Goal: Task Accomplishment & Management: Complete application form

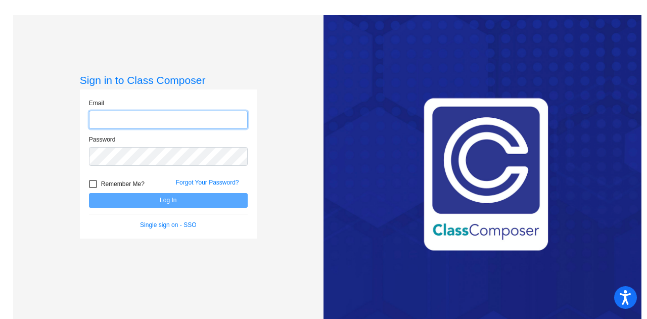
type input "[PERSON_NAME][EMAIL_ADDRESS][PERSON_NAME][DOMAIN_NAME]"
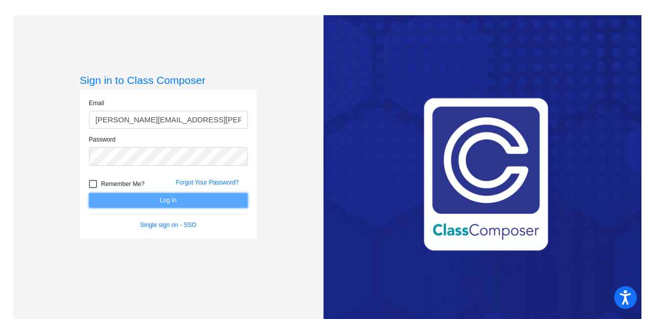
click at [157, 204] on button "Log In" at bounding box center [168, 200] width 159 height 15
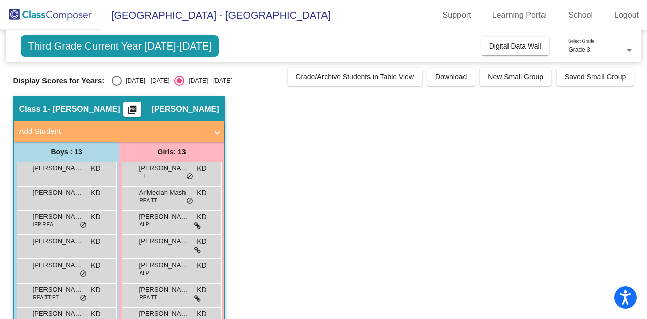
scroll to position [51, 0]
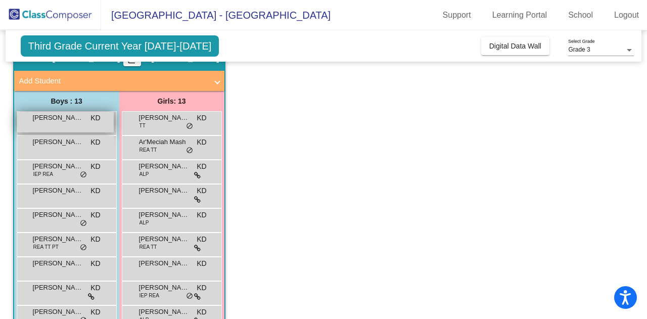
click at [57, 130] on div "[PERSON_NAME] KD lock do_not_disturb_alt" at bounding box center [65, 122] width 97 height 21
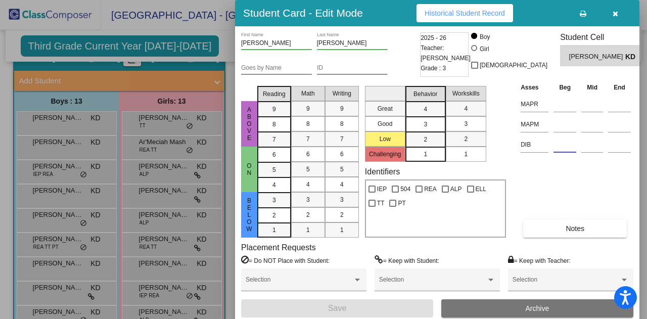
click at [561, 149] on input at bounding box center [565, 144] width 23 height 15
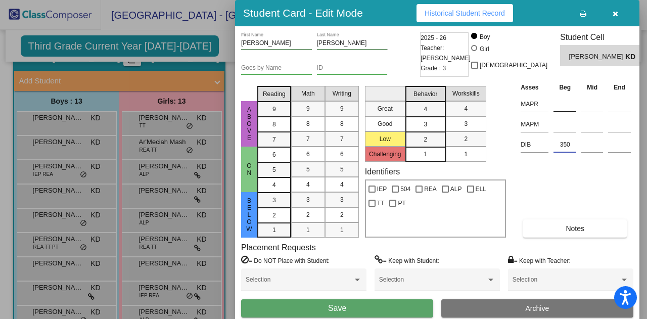
type input "350"
click at [560, 103] on input at bounding box center [565, 104] width 23 height 15
type input "89"
click at [560, 123] on input at bounding box center [565, 124] width 23 height 15
type input "90"
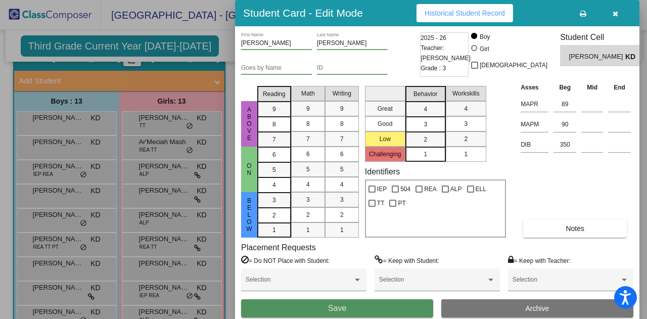
click at [314, 305] on button "Save" at bounding box center [337, 308] width 192 height 18
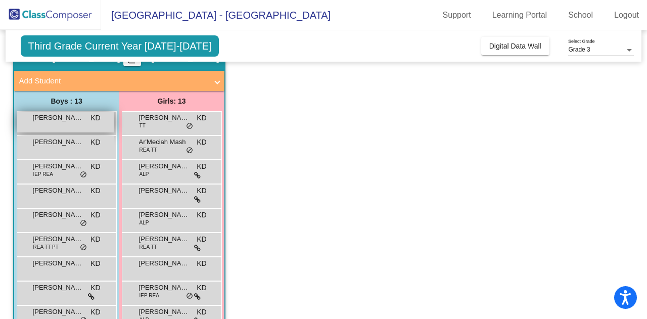
click at [72, 117] on span "[PERSON_NAME]" at bounding box center [58, 118] width 51 height 10
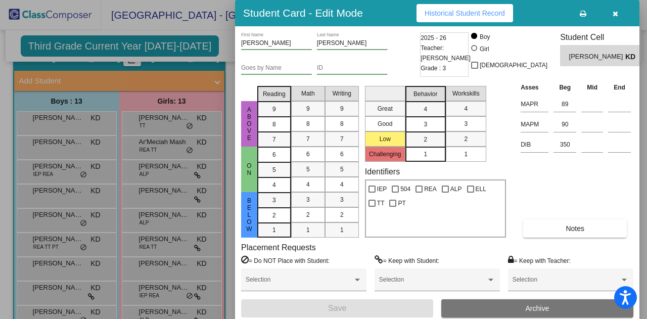
click at [55, 145] on div at bounding box center [323, 159] width 647 height 319
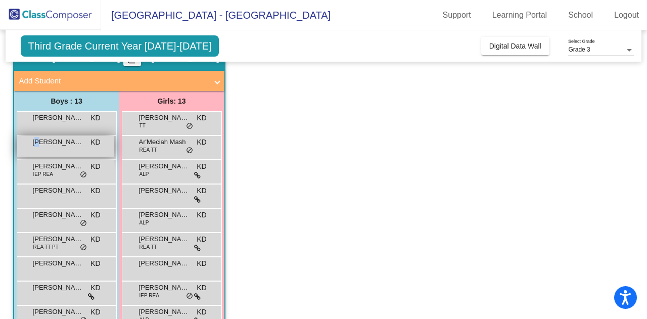
click at [39, 146] on span "[PERSON_NAME]" at bounding box center [58, 142] width 51 height 10
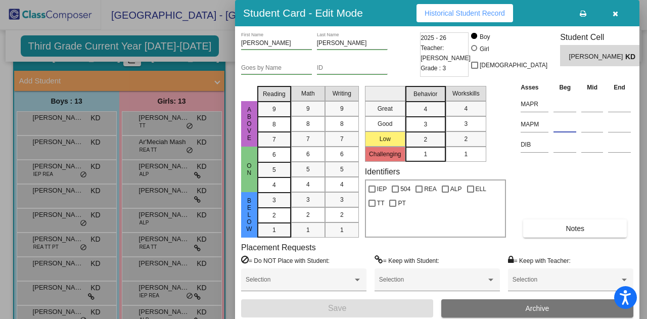
click at [565, 132] on input at bounding box center [565, 124] width 23 height 15
click at [567, 151] on input at bounding box center [565, 144] width 23 height 15
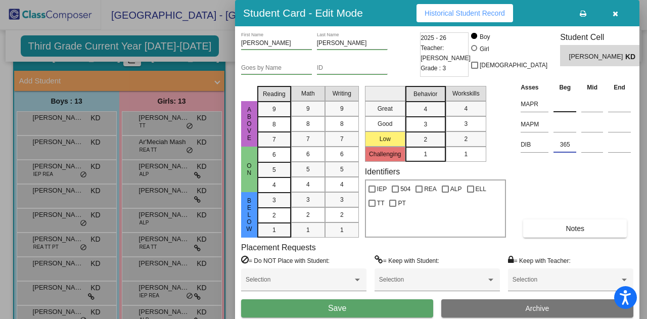
type input "365"
click at [565, 108] on input at bounding box center [565, 104] width 23 height 15
type input "88"
click at [562, 129] on input at bounding box center [565, 124] width 23 height 15
type input "85"
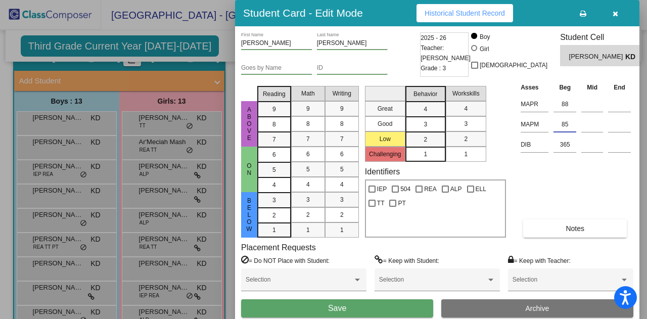
click at [492, 15] on span "Historical Student Record" at bounding box center [465, 13] width 80 height 8
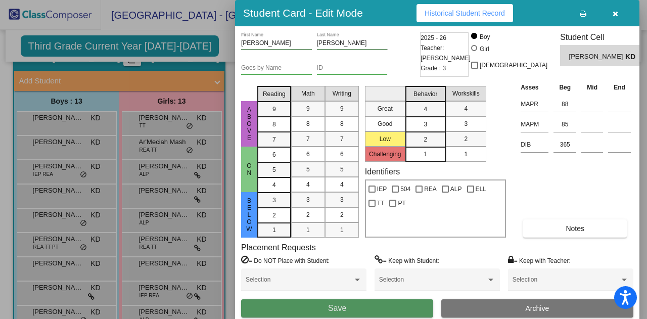
click at [351, 311] on button "Save" at bounding box center [337, 308] width 192 height 18
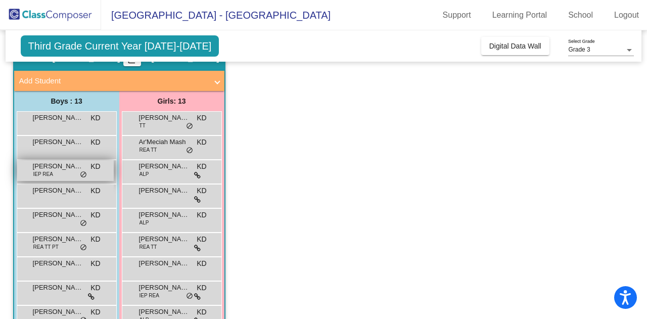
click at [53, 180] on div "[PERSON_NAME] [PERSON_NAME] IEP [PERSON_NAME] lock do_not_disturb_alt" at bounding box center [65, 170] width 97 height 21
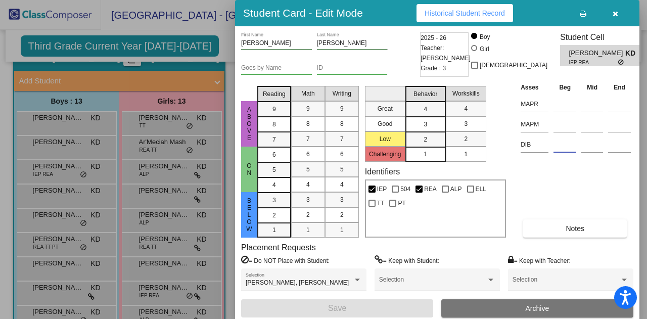
click at [568, 148] on input at bounding box center [565, 144] width 23 height 15
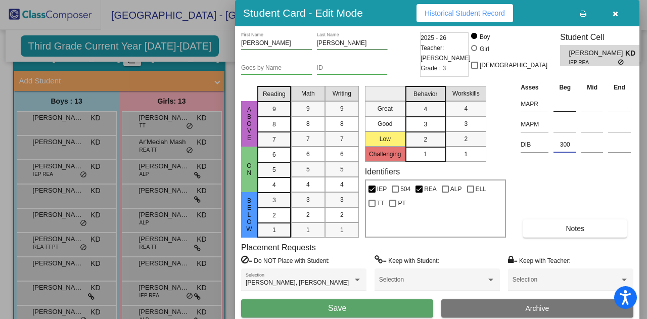
type input "300"
click at [566, 104] on input at bounding box center [565, 104] width 23 height 15
type input "40"
click at [563, 123] on input at bounding box center [565, 124] width 23 height 15
type input "62"
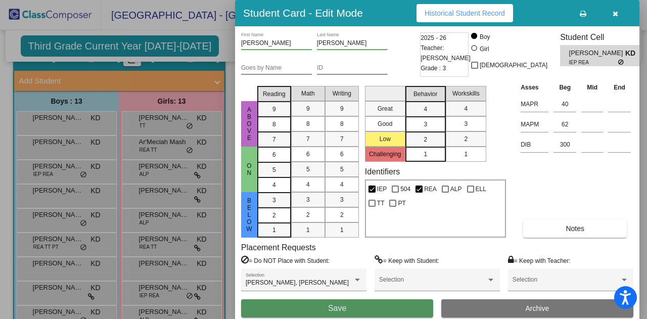
click at [338, 314] on button "Save" at bounding box center [337, 308] width 192 height 18
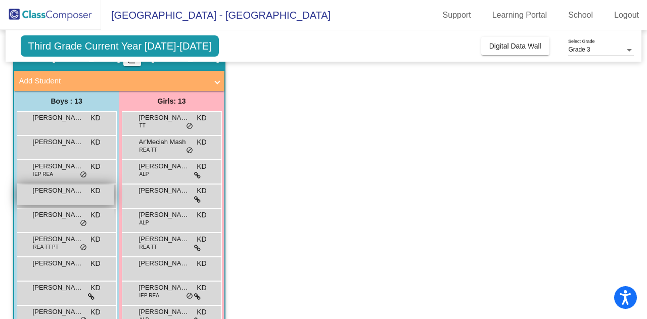
click at [68, 201] on div "[PERSON_NAME] KD lock do_not_disturb_alt" at bounding box center [65, 195] width 97 height 21
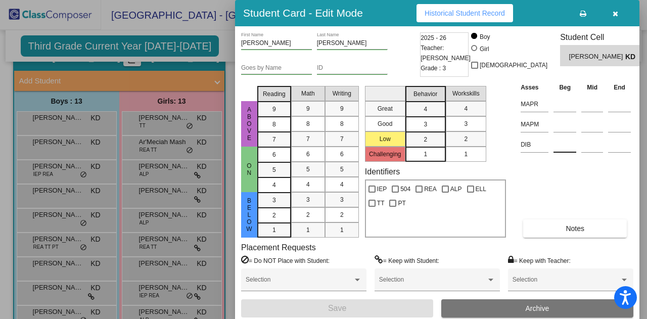
click at [566, 146] on input at bounding box center [565, 144] width 23 height 15
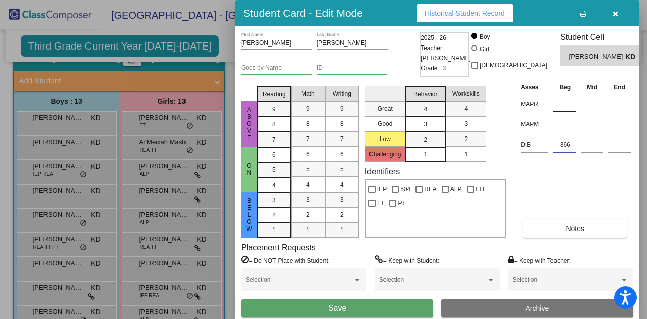
type input "366"
click at [563, 101] on input at bounding box center [565, 104] width 23 height 15
type input "92"
click at [562, 124] on input at bounding box center [565, 124] width 23 height 15
type input "89"
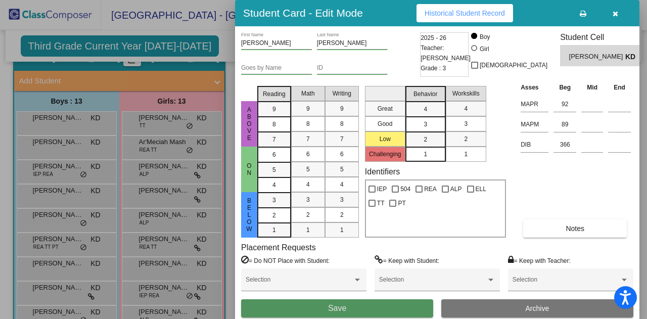
click at [341, 309] on span "Save" at bounding box center [337, 308] width 18 height 9
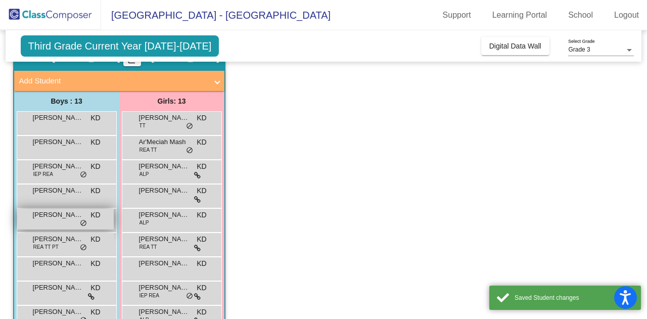
click at [65, 214] on span "[PERSON_NAME]" at bounding box center [58, 215] width 51 height 10
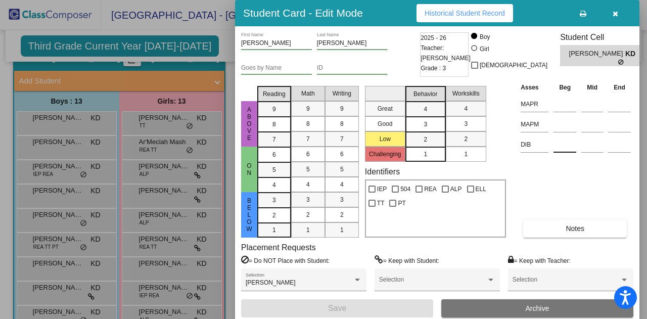
click at [569, 150] on input at bounding box center [565, 144] width 23 height 15
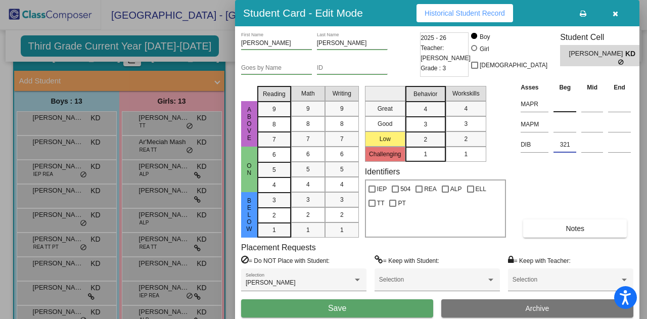
type input "321"
click at [560, 102] on input at bounding box center [565, 104] width 23 height 15
type input "46"
click at [566, 125] on input at bounding box center [565, 124] width 23 height 15
type input "65"
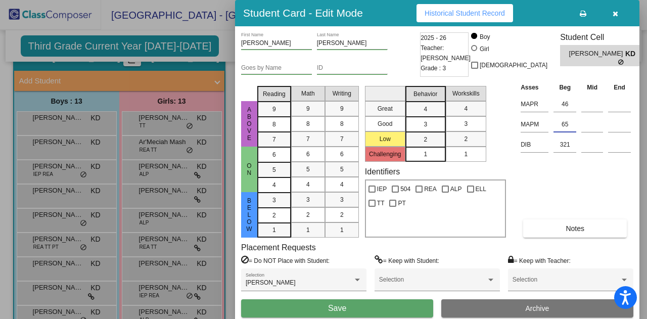
drag, startPoint x: 365, startPoint y: 307, endPoint x: 358, endPoint y: 309, distance: 6.9
click at [363, 308] on button "Save" at bounding box center [337, 308] width 192 height 18
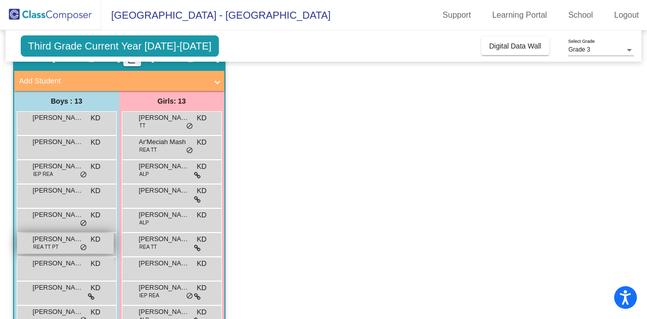
click at [65, 245] on div "[PERSON_NAME] [PERSON_NAME] TT PT KD lock do_not_disturb_alt" at bounding box center [65, 243] width 97 height 21
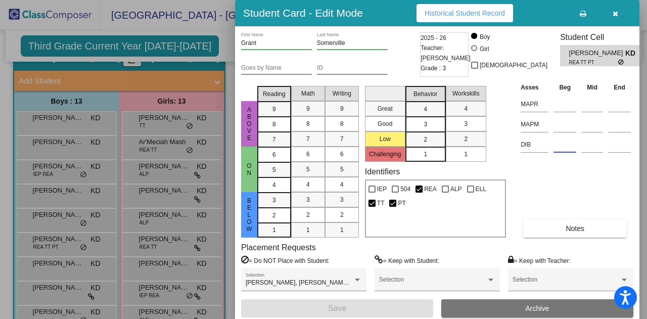
click at [562, 150] on input at bounding box center [565, 144] width 23 height 15
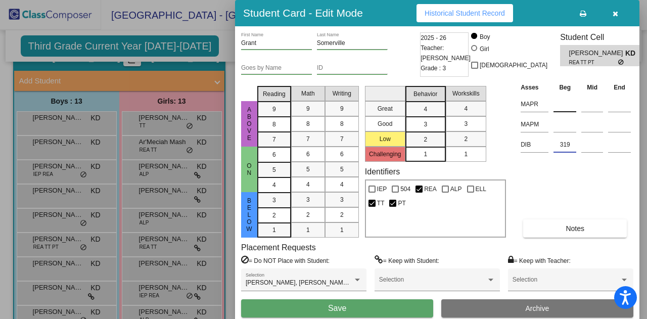
type input "319"
click at [562, 107] on input at bounding box center [565, 104] width 23 height 15
type input "21"
click at [571, 127] on input at bounding box center [565, 124] width 23 height 15
type input "26"
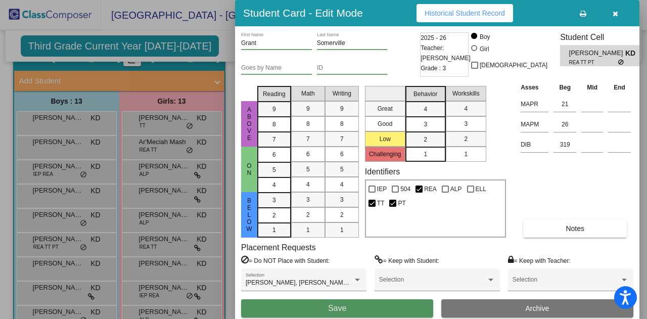
click at [362, 307] on button "Save" at bounding box center [337, 308] width 192 height 18
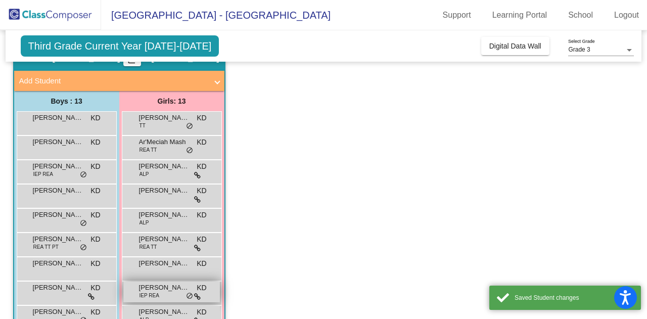
scroll to position [152, 0]
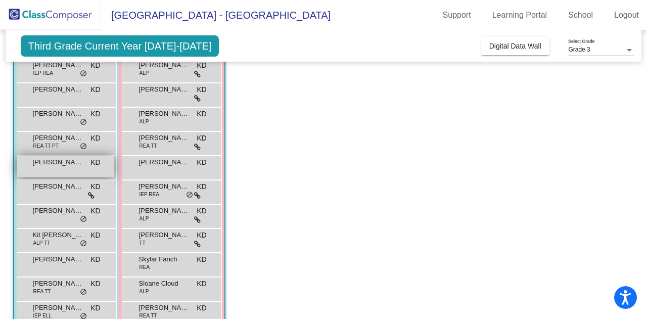
click at [45, 169] on div "[PERSON_NAME] KD lock do_not_disturb_alt" at bounding box center [65, 166] width 97 height 21
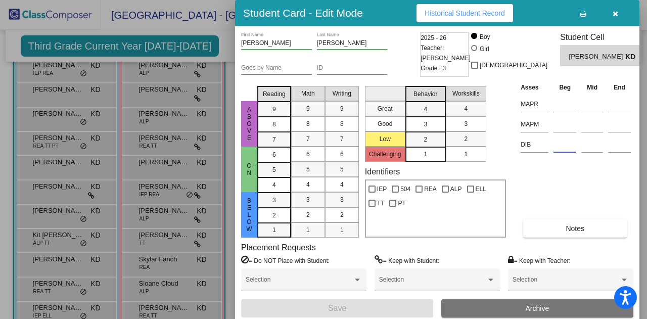
click at [561, 149] on input at bounding box center [565, 144] width 23 height 15
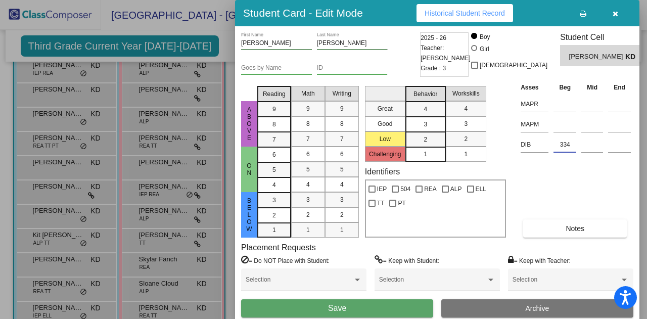
type input "334"
click at [552, 103] on td at bounding box center [565, 103] width 28 height 20
click at [566, 109] on input at bounding box center [565, 104] width 23 height 15
type input "68"
click at [565, 126] on input at bounding box center [565, 124] width 23 height 15
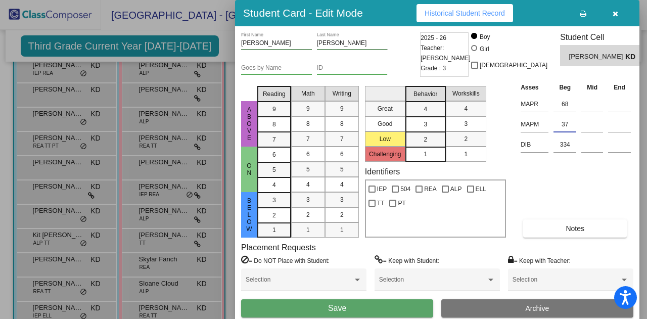
type input "37"
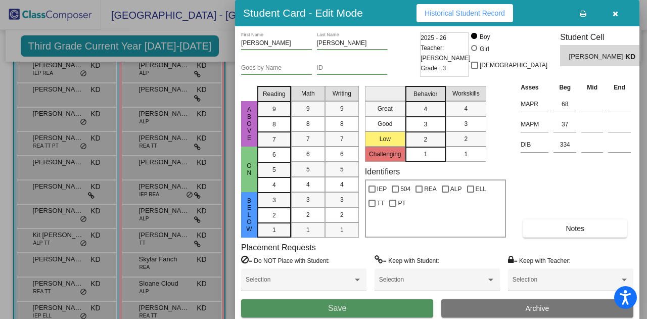
click at [350, 313] on button "Save" at bounding box center [337, 308] width 192 height 18
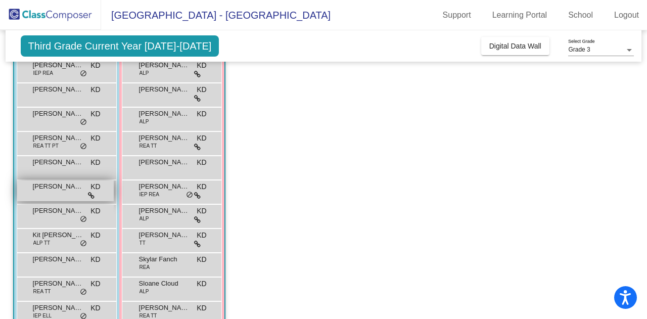
click at [53, 195] on div "[PERSON_NAME] [PERSON_NAME] lock do_not_disturb_alt" at bounding box center [65, 191] width 97 height 21
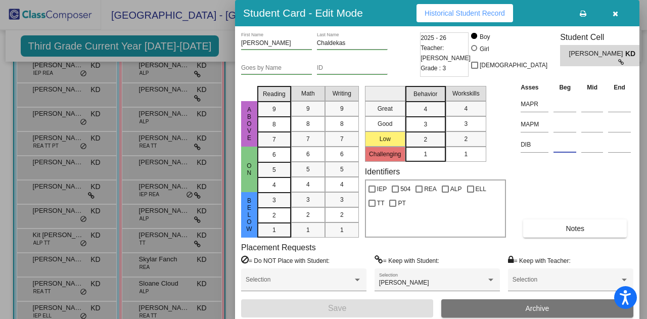
click at [565, 150] on input at bounding box center [565, 144] width 23 height 15
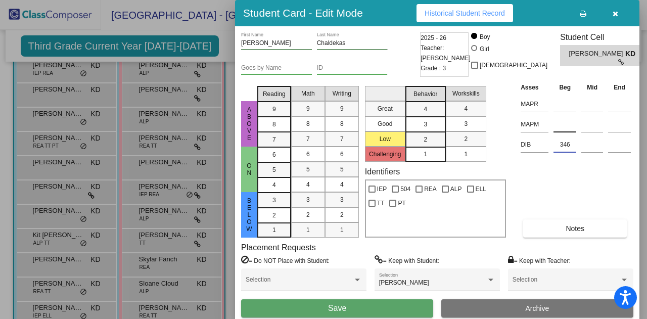
type input "346"
click at [566, 129] on input at bounding box center [565, 124] width 23 height 15
type input "44"
click at [562, 104] on input at bounding box center [565, 104] width 23 height 15
type input "44"
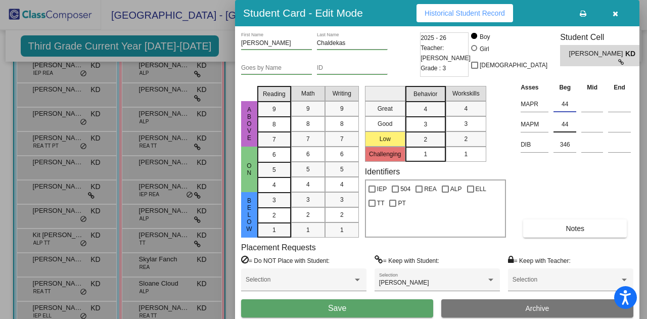
click at [571, 123] on input "44" at bounding box center [565, 124] width 23 height 15
type input "47"
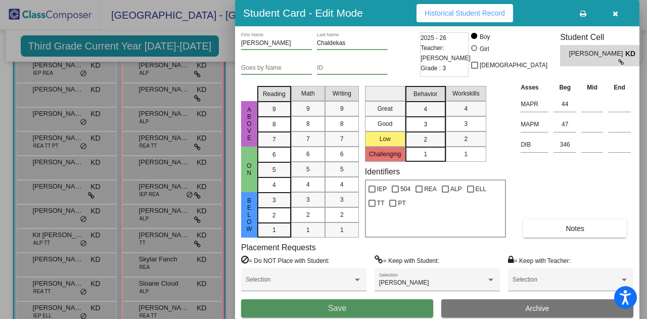
click at [366, 312] on button "Save" at bounding box center [337, 308] width 192 height 18
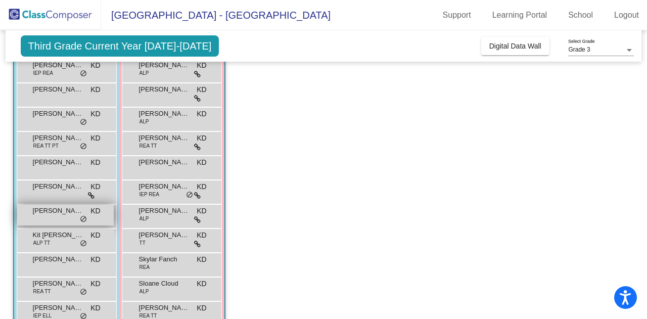
click at [53, 215] on span "[PERSON_NAME]" at bounding box center [58, 211] width 51 height 10
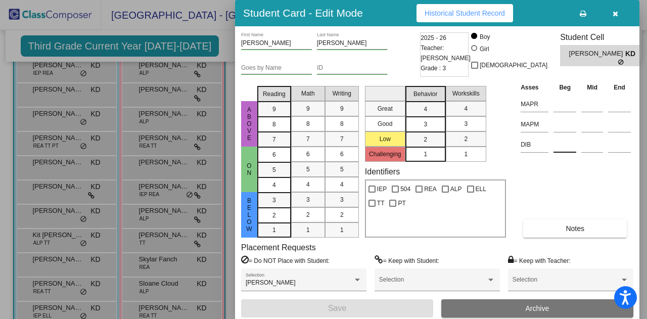
click at [564, 150] on input at bounding box center [565, 144] width 23 height 15
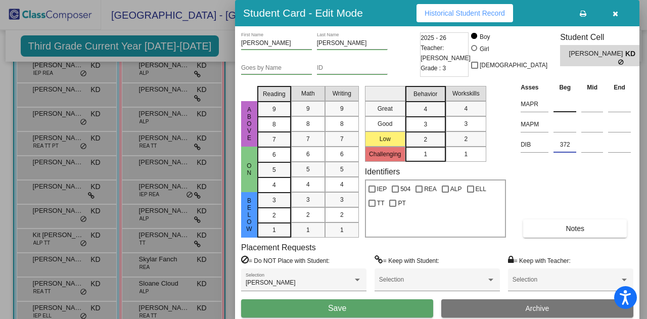
type input "372"
click at [565, 103] on input at bounding box center [565, 104] width 23 height 15
type input "98"
click at [569, 121] on input at bounding box center [565, 124] width 23 height 15
type input "96"
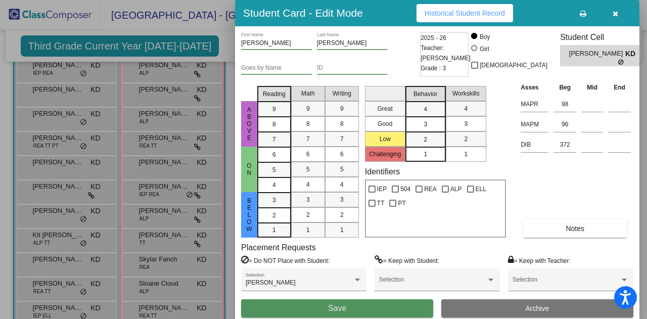
click at [348, 306] on button "Save" at bounding box center [337, 308] width 192 height 18
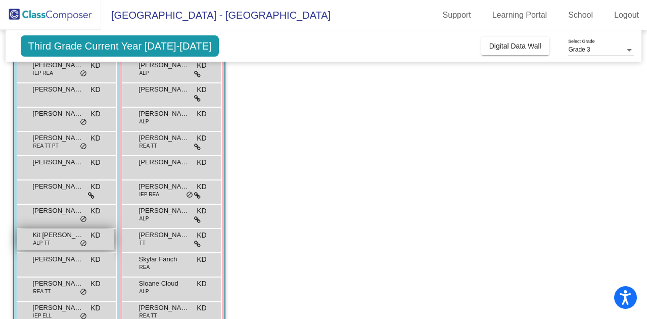
click at [53, 240] on div "Kit [PERSON_NAME] ALP TT KD lock do_not_disturb_alt" at bounding box center [65, 239] width 97 height 21
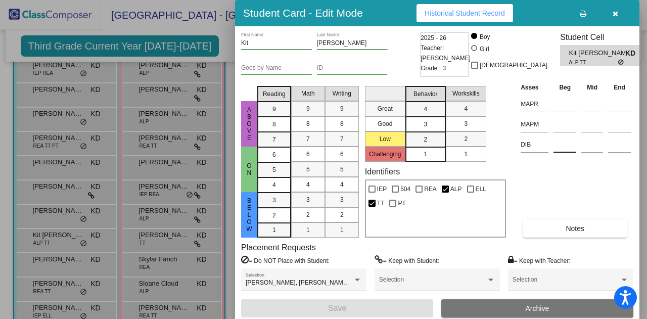
click at [565, 151] on input at bounding box center [565, 144] width 23 height 15
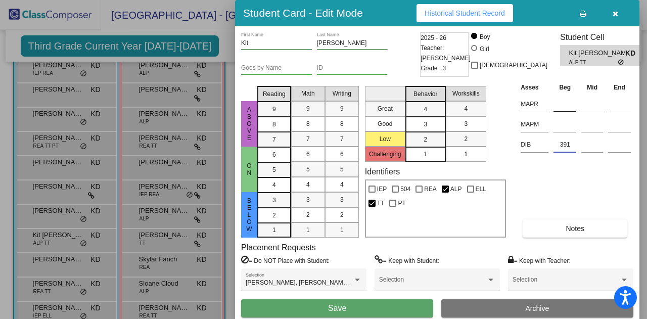
type input "391"
click at [569, 109] on input at bounding box center [565, 104] width 23 height 15
type input "97"
click at [569, 124] on input at bounding box center [565, 124] width 23 height 15
type input "76"
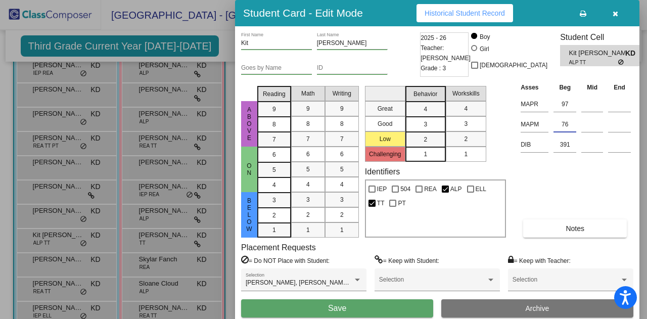
click at [378, 309] on button "Save" at bounding box center [337, 308] width 192 height 18
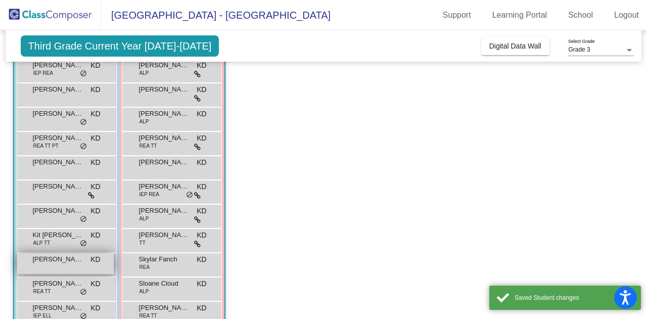
click at [49, 268] on div "[PERSON_NAME] [PERSON_NAME] lock do_not_disturb_alt" at bounding box center [65, 263] width 97 height 21
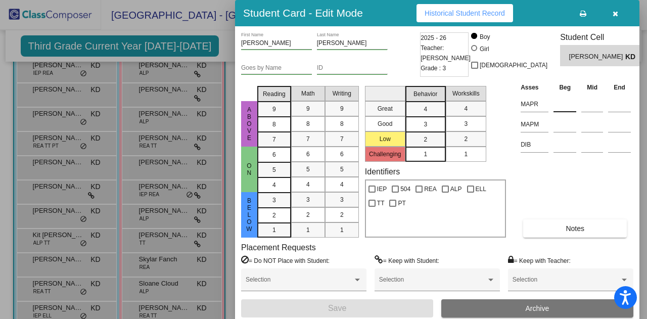
click at [565, 105] on input at bounding box center [565, 104] width 23 height 15
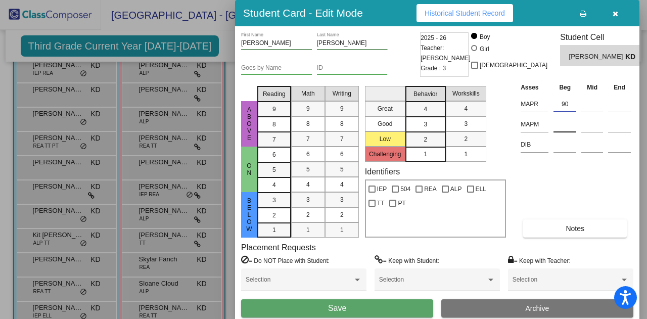
type input "90"
click at [565, 127] on input at bounding box center [565, 124] width 23 height 15
type input "55"
click at [563, 150] on input at bounding box center [565, 144] width 23 height 15
type input "361"
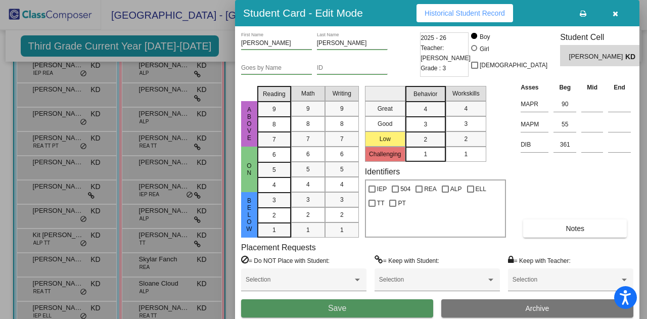
click at [362, 310] on button "Save" at bounding box center [337, 308] width 192 height 18
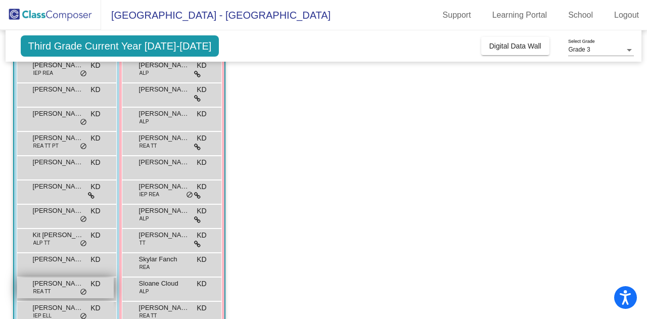
click at [55, 292] on div "[PERSON_NAME] [PERSON_NAME] TT KD lock do_not_disturb_alt" at bounding box center [65, 288] width 97 height 21
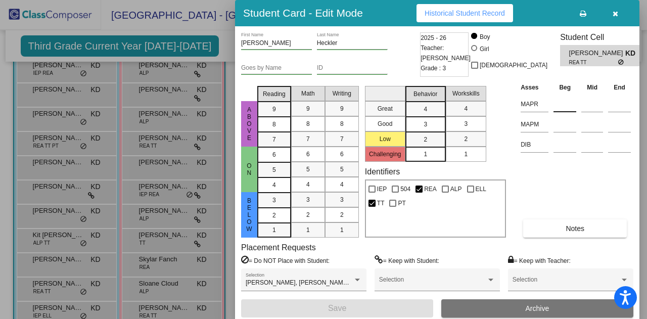
click at [558, 107] on input at bounding box center [565, 104] width 23 height 15
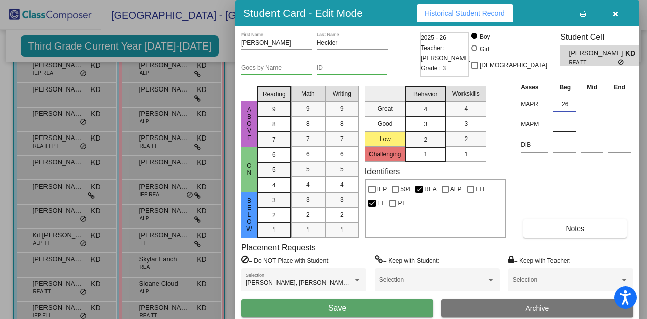
type input "26"
click at [560, 130] on input at bounding box center [565, 124] width 23 height 15
type input "65"
click at [564, 149] on input at bounding box center [565, 144] width 23 height 15
type input "325"
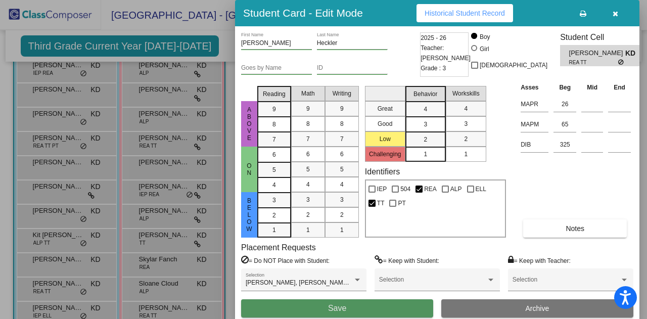
click at [350, 308] on button "Save" at bounding box center [337, 308] width 192 height 18
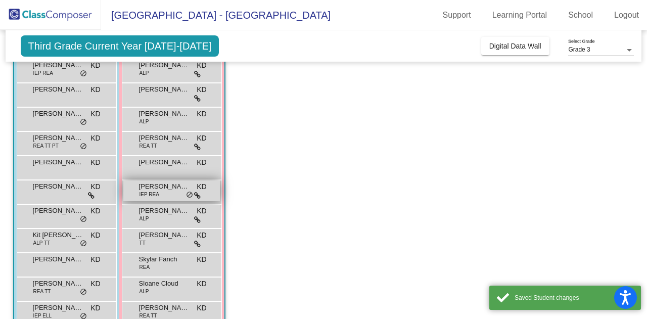
scroll to position [174, 0]
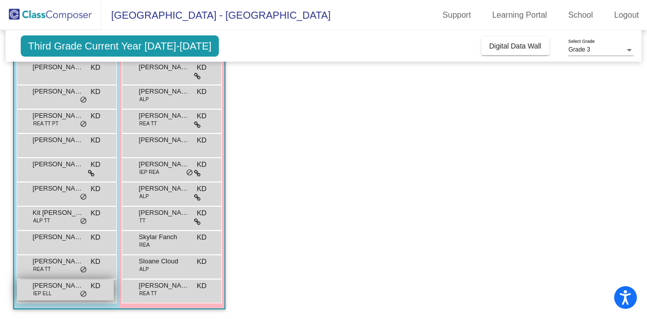
click at [49, 290] on span "IEP ELL" at bounding box center [42, 294] width 19 height 8
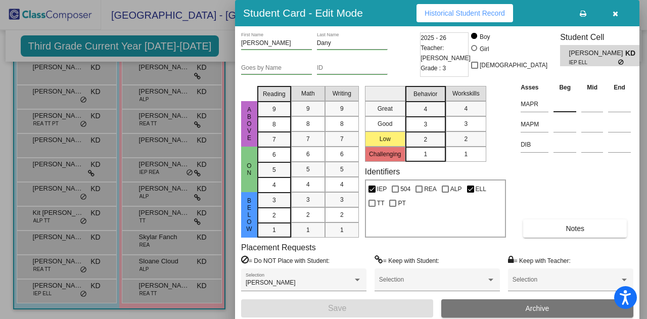
click at [564, 108] on input at bounding box center [565, 104] width 23 height 15
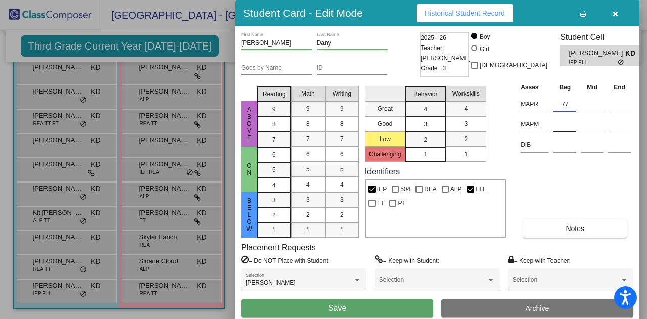
type input "77"
click at [567, 128] on input at bounding box center [565, 124] width 23 height 15
type input "67"
click at [561, 147] on input at bounding box center [565, 144] width 23 height 15
type input "361"
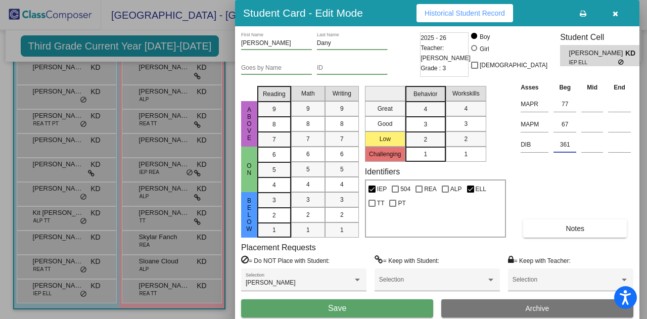
click at [349, 305] on button "Save" at bounding box center [337, 308] width 192 height 18
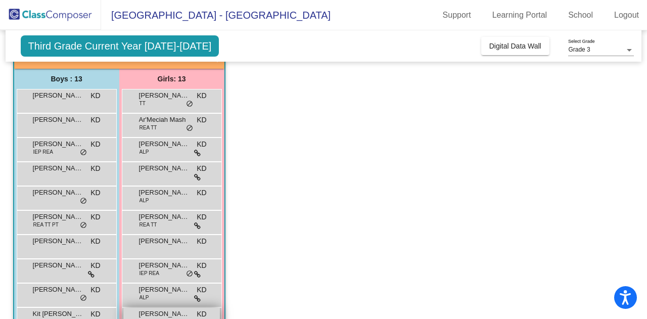
scroll to position [22, 0]
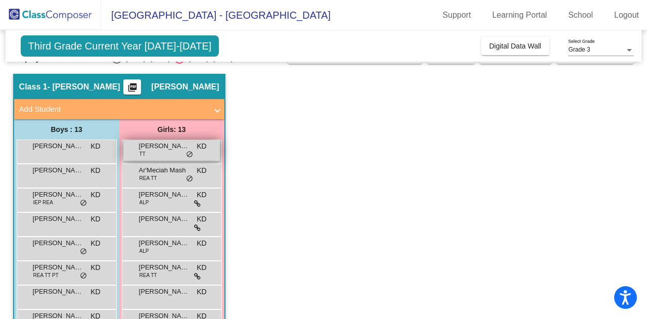
click at [167, 147] on span "[PERSON_NAME]" at bounding box center [164, 146] width 51 height 10
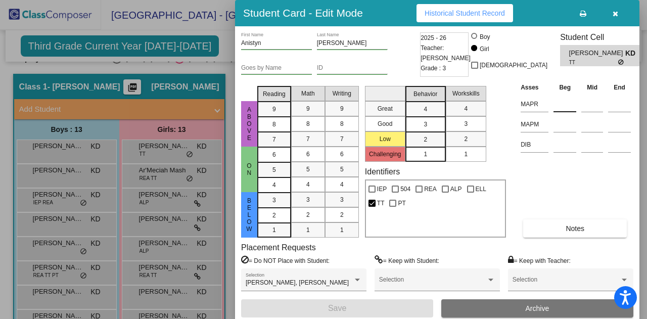
click at [556, 105] on input at bounding box center [565, 104] width 23 height 15
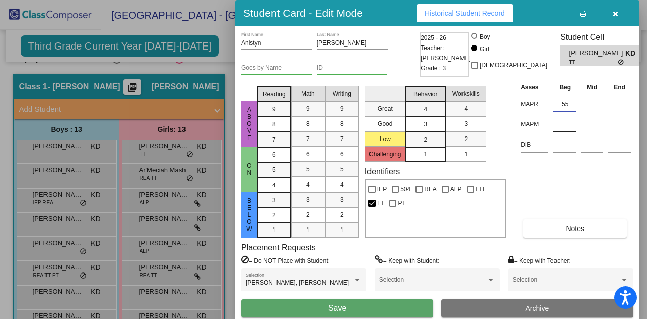
type input "55"
click at [570, 127] on input at bounding box center [565, 124] width 23 height 15
type input "55"
click at [564, 147] on input at bounding box center [565, 144] width 23 height 15
type input "320"
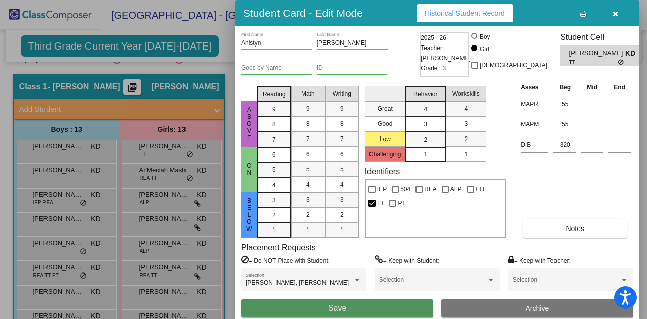
click at [343, 308] on span "Save" at bounding box center [337, 308] width 18 height 9
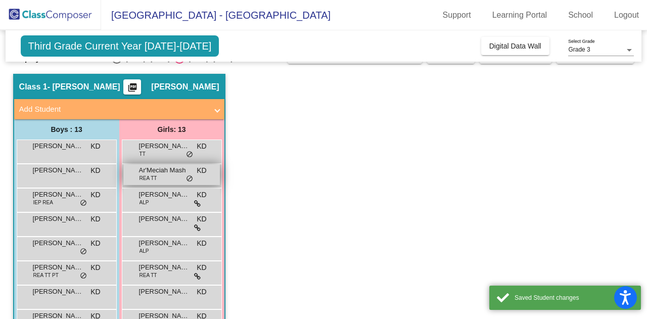
click at [175, 170] on span "Ar'Meciah Mash" at bounding box center [164, 170] width 51 height 10
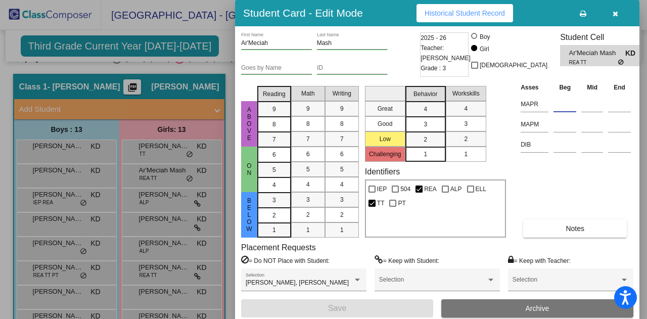
click at [568, 102] on input at bounding box center [565, 104] width 23 height 15
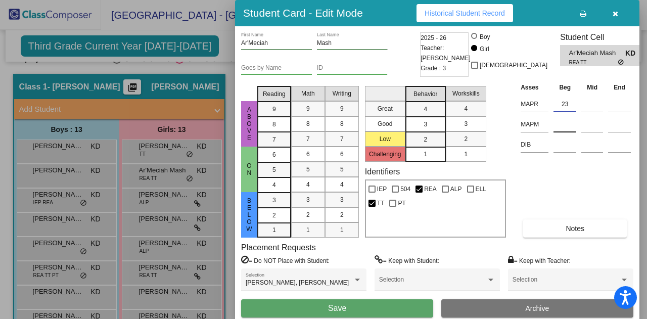
type input "23"
click at [566, 126] on input at bounding box center [565, 124] width 23 height 15
type input "26"
click at [563, 149] on input at bounding box center [565, 144] width 23 height 15
type input "302"
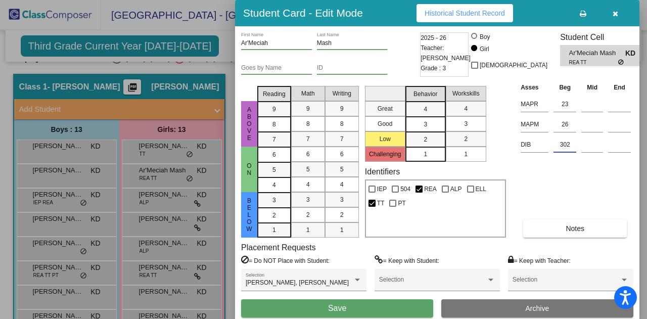
click at [350, 310] on button "Save" at bounding box center [337, 308] width 192 height 18
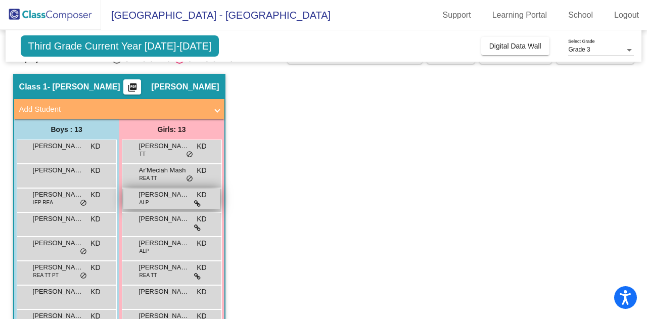
click at [174, 206] on div "[PERSON_NAME] ALP KD lock do_not_disturb_alt" at bounding box center [171, 199] width 97 height 21
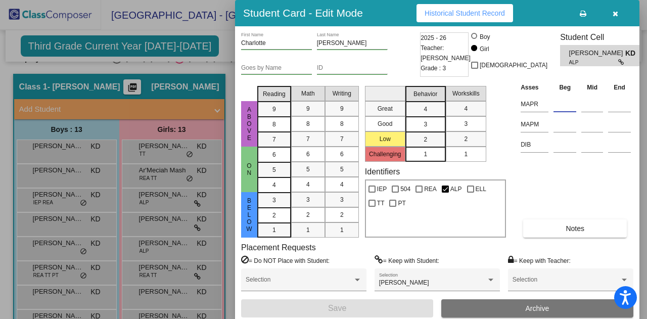
click at [565, 105] on input at bounding box center [565, 104] width 23 height 15
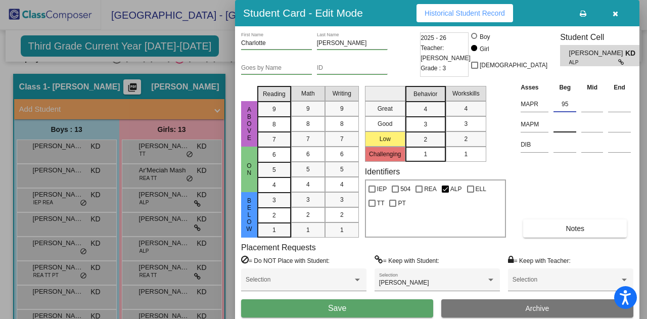
type input "95"
click at [563, 128] on input at bounding box center [565, 124] width 23 height 15
type input "72"
click at [558, 147] on input at bounding box center [565, 144] width 23 height 15
type input "391"
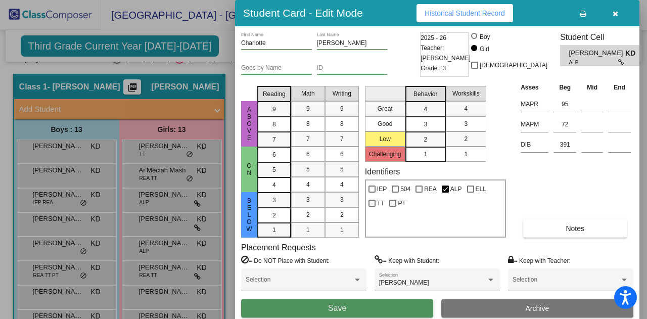
click at [325, 309] on button "Save" at bounding box center [337, 308] width 192 height 18
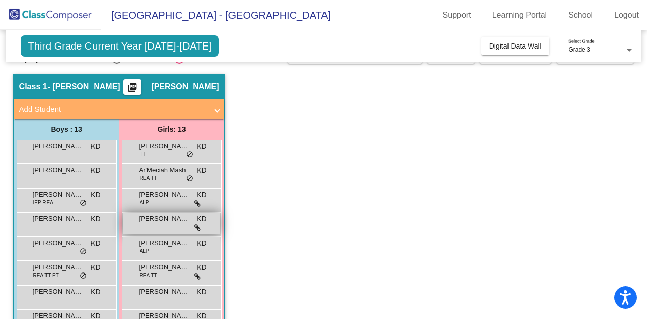
click at [170, 224] on div "[PERSON_NAME] KD lock do_not_disturb_alt" at bounding box center [171, 223] width 97 height 21
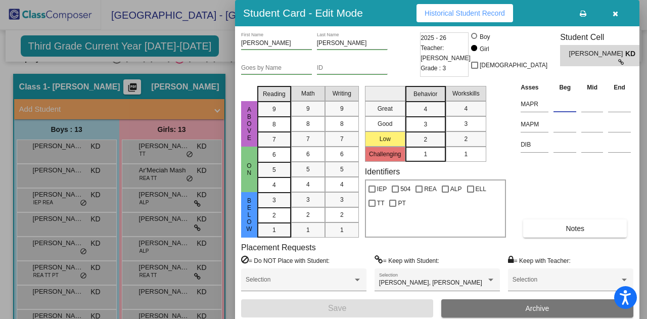
click at [564, 103] on input at bounding box center [565, 104] width 23 height 15
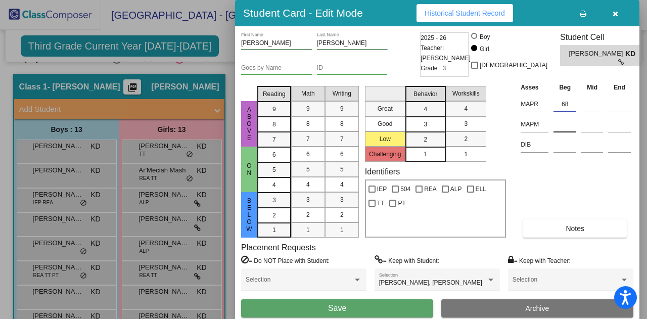
type input "68"
click at [565, 125] on input at bounding box center [565, 124] width 23 height 15
type input "52"
click at [557, 146] on input at bounding box center [565, 144] width 23 height 15
type input "346"
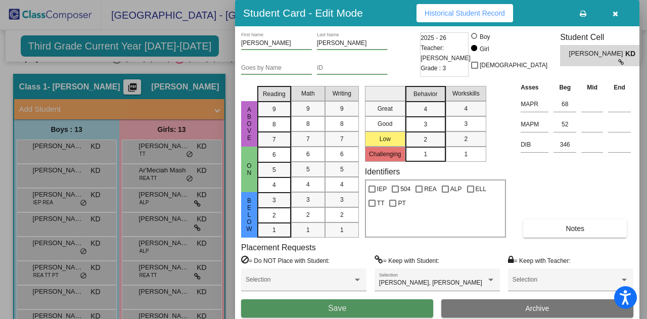
click at [322, 309] on button "Save" at bounding box center [337, 308] width 192 height 18
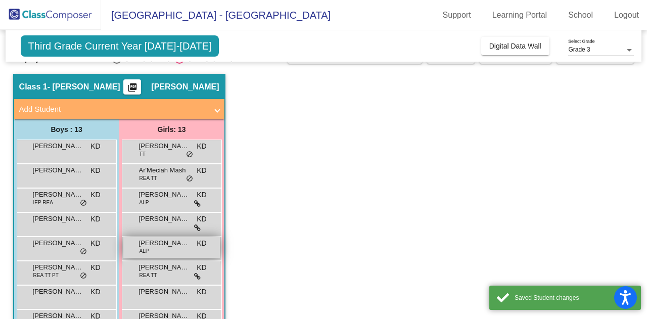
click at [159, 251] on div "[PERSON_NAME] ALP KD lock do_not_disturb_alt" at bounding box center [171, 247] width 97 height 21
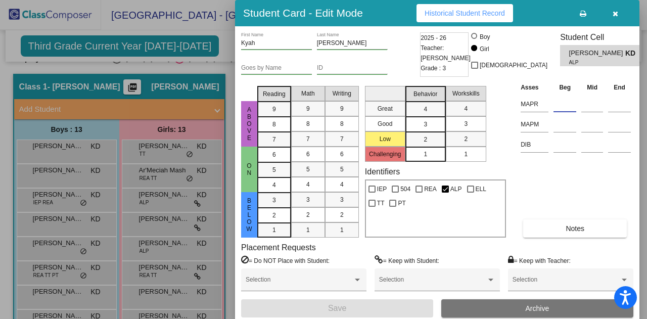
click at [567, 100] on input at bounding box center [565, 104] width 23 height 15
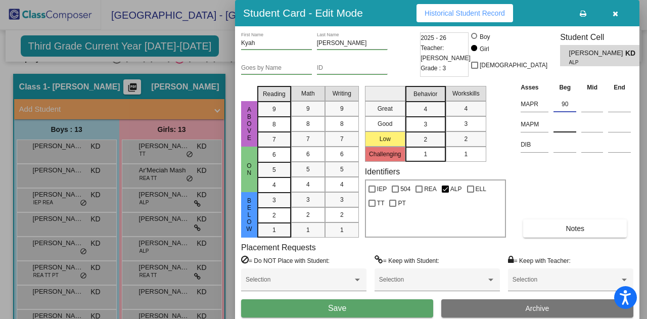
type input "90"
click at [561, 127] on input at bounding box center [565, 124] width 23 height 15
type input "86"
click at [563, 148] on input at bounding box center [565, 144] width 23 height 15
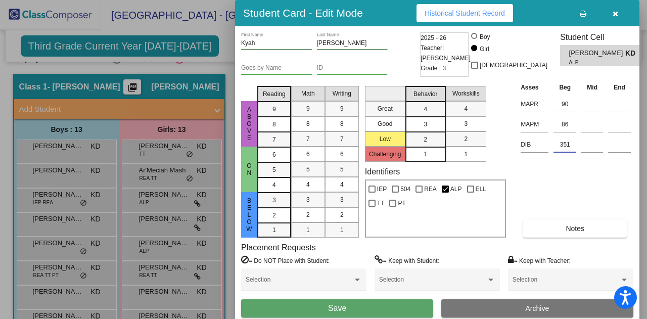
type input "351"
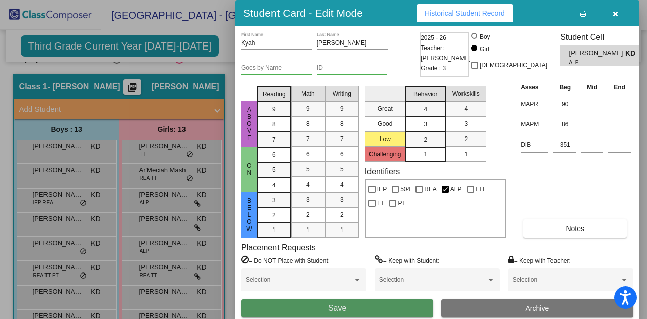
click at [380, 312] on button "Save" at bounding box center [337, 308] width 192 height 18
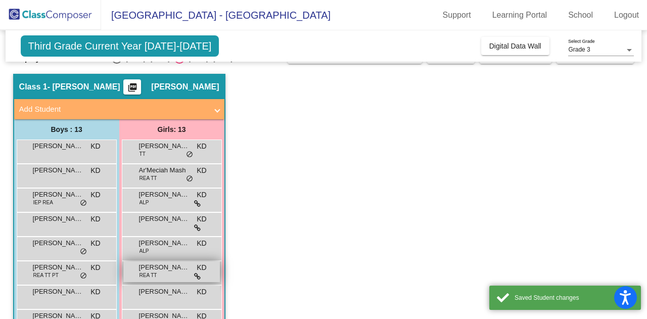
click at [167, 269] on span "[PERSON_NAME] [PERSON_NAME]" at bounding box center [164, 267] width 51 height 10
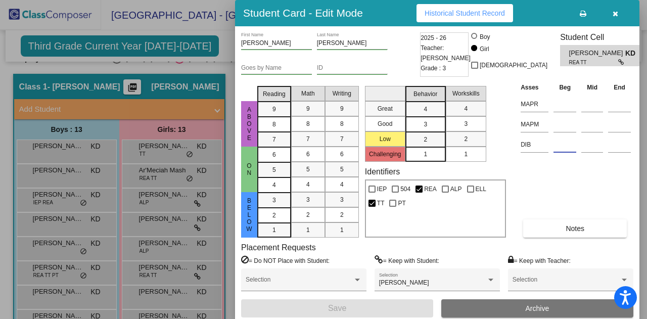
click at [566, 149] on input at bounding box center [565, 144] width 23 height 15
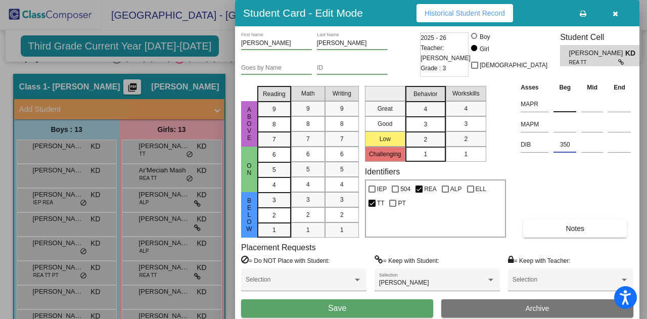
type input "350"
click at [563, 107] on input at bounding box center [565, 104] width 23 height 15
type input "32"
click at [566, 125] on input at bounding box center [565, 124] width 23 height 15
type input "35"
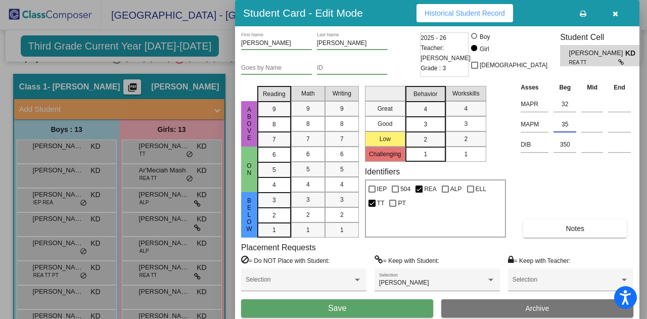
click at [345, 311] on span "Save" at bounding box center [337, 308] width 18 height 9
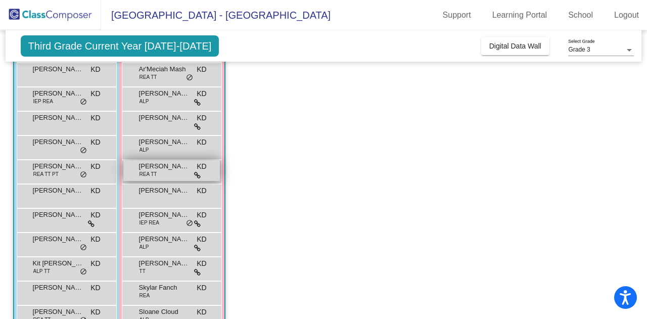
scroll to position [174, 0]
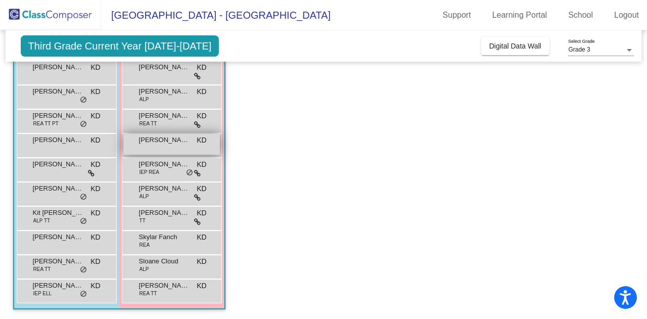
click at [187, 152] on div "[PERSON_NAME] KD lock do_not_disturb_alt" at bounding box center [171, 144] width 97 height 21
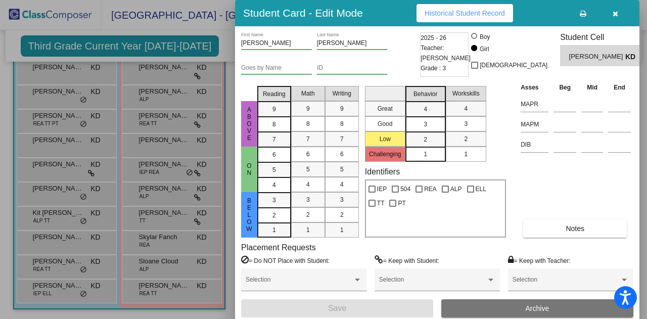
click at [552, 147] on td at bounding box center [565, 144] width 28 height 20
click at [561, 151] on input at bounding box center [565, 144] width 23 height 15
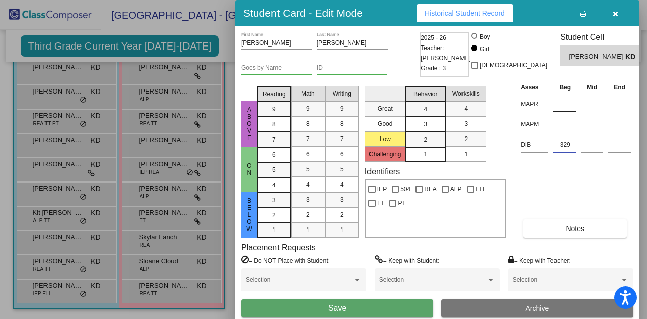
type input "329"
click at [567, 105] on input at bounding box center [565, 104] width 23 height 15
type input "34"
click at [565, 127] on input at bounding box center [565, 124] width 23 height 15
type input "33"
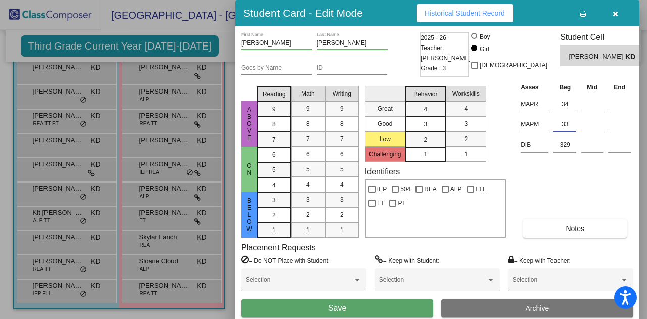
click at [341, 313] on span "Save" at bounding box center [337, 308] width 18 height 9
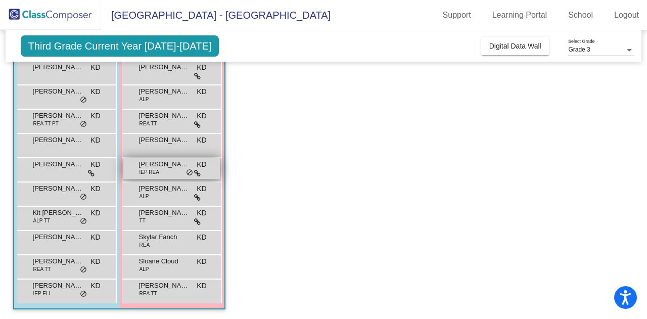
click at [162, 171] on div "[PERSON_NAME] IEP [PERSON_NAME] lock do_not_disturb_alt" at bounding box center [171, 168] width 97 height 21
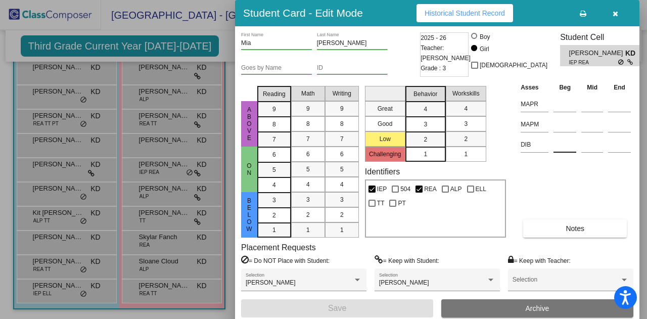
click at [566, 150] on input at bounding box center [565, 144] width 23 height 15
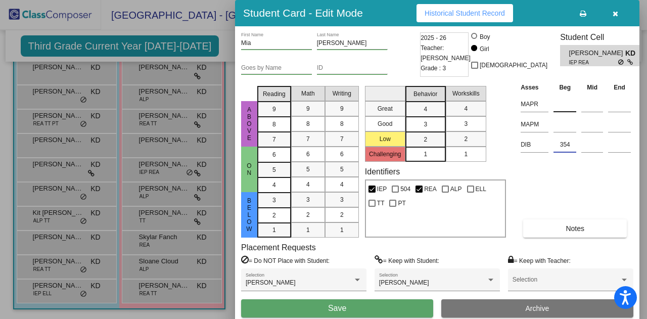
type input "354"
click at [559, 109] on input at bounding box center [565, 104] width 23 height 15
type input "73"
click at [567, 125] on input at bounding box center [565, 124] width 23 height 15
type input "60"
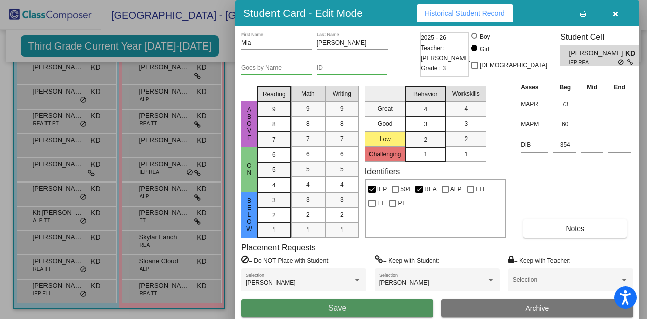
click at [363, 311] on button "Save" at bounding box center [337, 308] width 192 height 18
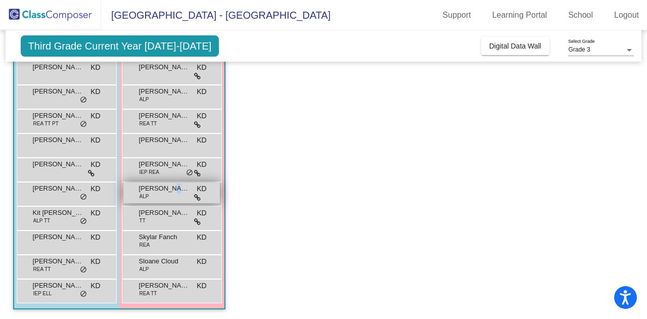
click at [174, 192] on span "[PERSON_NAME]" at bounding box center [164, 189] width 51 height 10
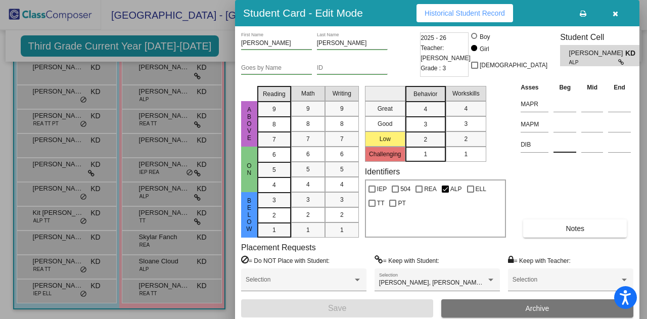
click at [564, 148] on input at bounding box center [565, 144] width 23 height 15
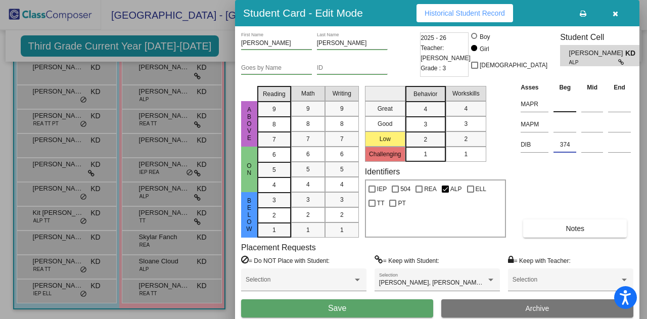
type input "374"
click at [560, 104] on input at bounding box center [565, 104] width 23 height 15
type input "98"
click at [564, 129] on input at bounding box center [565, 124] width 23 height 15
type input "90"
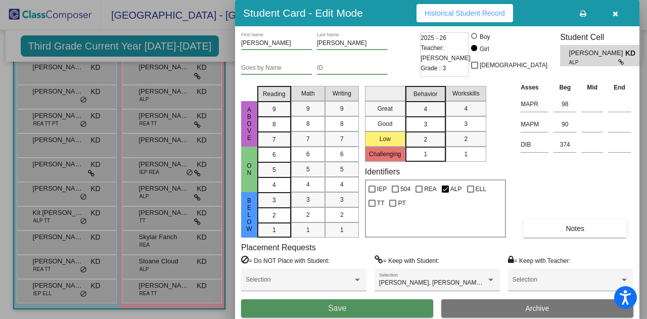
click at [339, 309] on span "Save" at bounding box center [337, 308] width 18 height 9
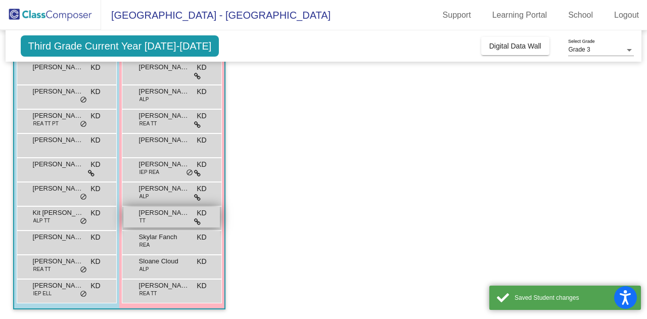
click at [165, 222] on div "[PERSON_NAME] TT KD lock do_not_disturb_alt" at bounding box center [171, 217] width 97 height 21
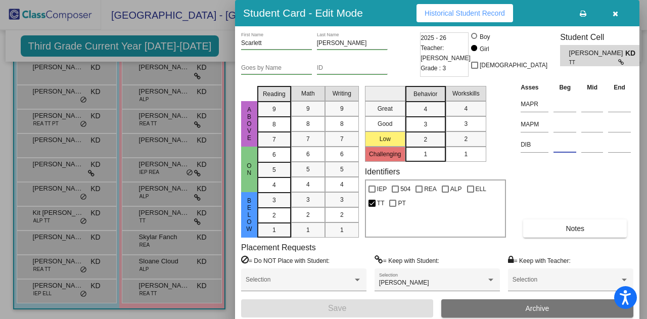
click at [568, 150] on input at bounding box center [565, 144] width 23 height 15
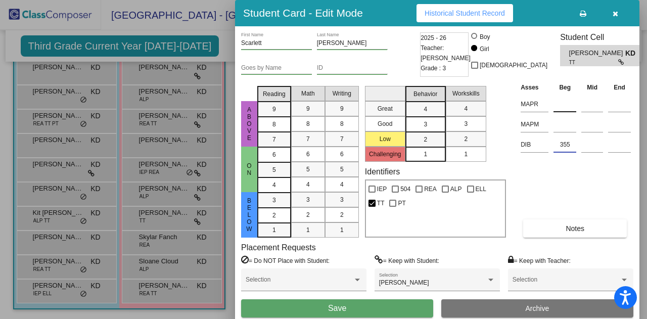
type input "355"
click at [566, 104] on input at bounding box center [565, 104] width 23 height 15
type input "78"
click at [564, 124] on input at bounding box center [565, 124] width 23 height 15
type input "82"
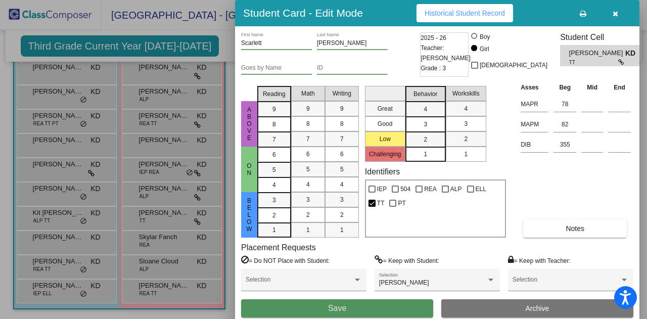
click at [358, 312] on button "Save" at bounding box center [337, 308] width 192 height 18
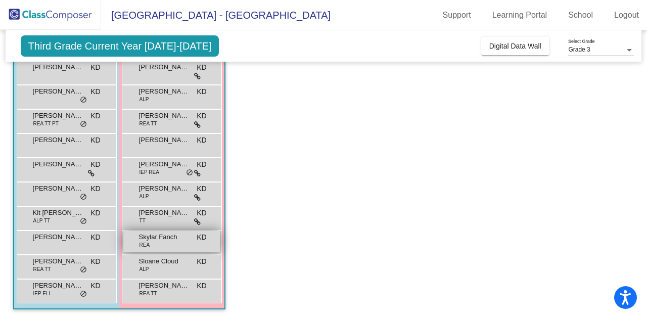
click at [149, 241] on span "REA" at bounding box center [145, 245] width 11 height 8
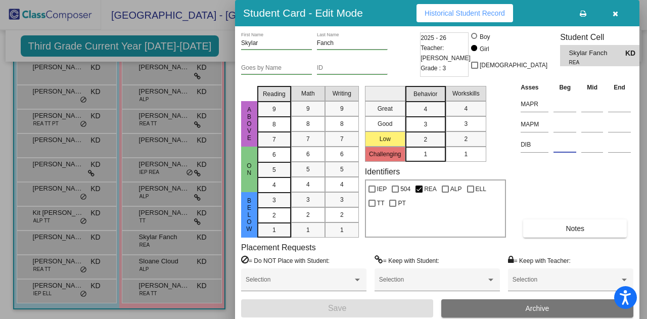
click at [566, 149] on input at bounding box center [565, 144] width 23 height 15
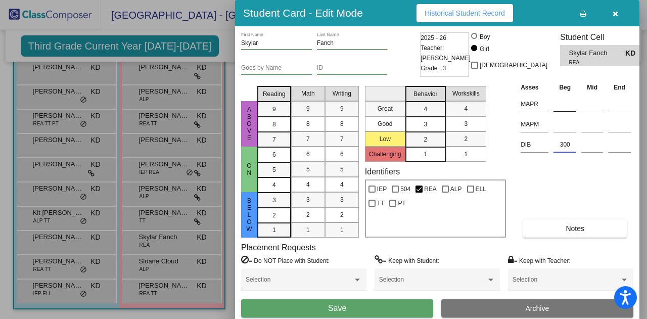
type input "300"
click at [563, 109] on input at bounding box center [565, 104] width 23 height 15
type input "26"
click at [570, 127] on input at bounding box center [565, 124] width 23 height 15
type input "35"
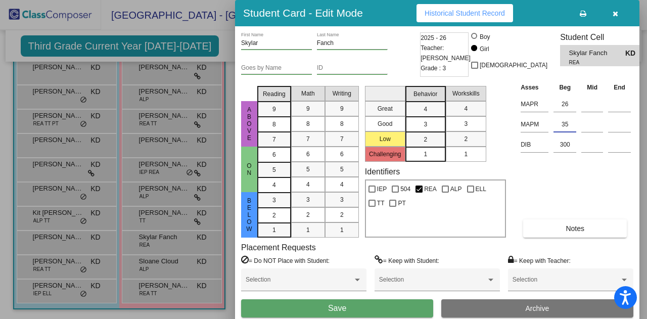
click at [344, 309] on span "Save" at bounding box center [337, 308] width 18 height 9
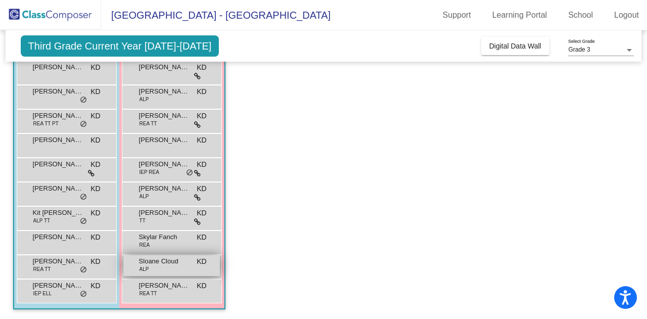
click at [144, 268] on span "ALP" at bounding box center [145, 269] width 10 height 8
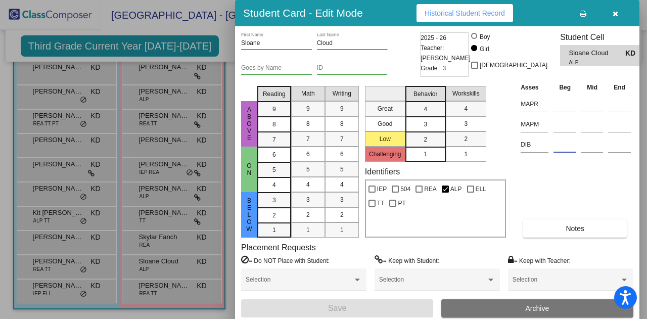
click at [566, 149] on input at bounding box center [565, 144] width 23 height 15
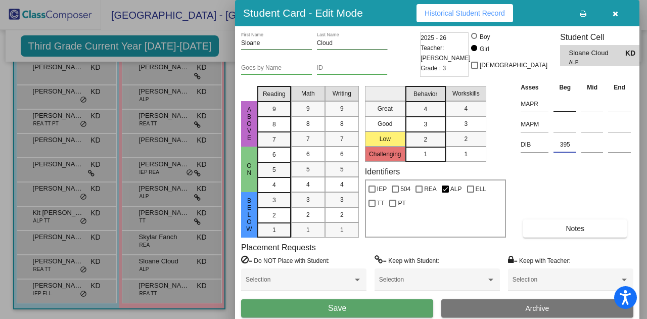
type input "395"
click at [560, 107] on input at bounding box center [565, 104] width 23 height 15
type input "99"
click at [572, 130] on input at bounding box center [565, 124] width 23 height 15
type input "95"
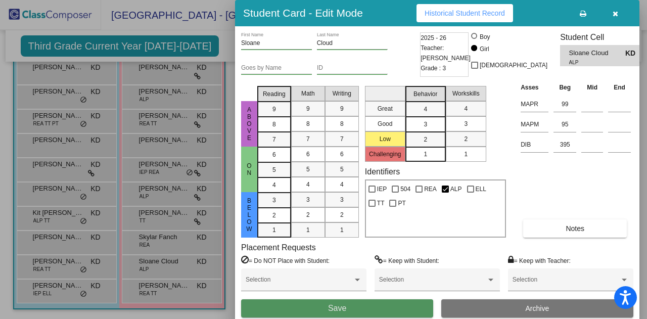
click at [287, 306] on button "Save" at bounding box center [337, 308] width 192 height 18
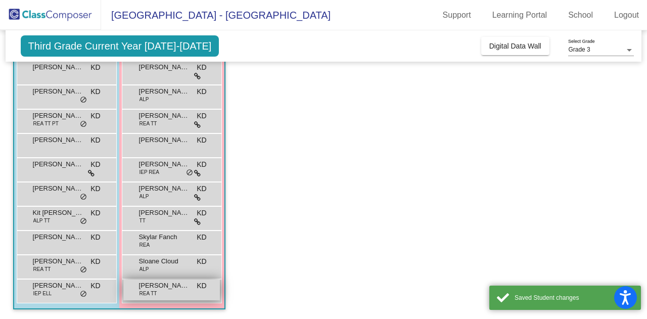
click at [156, 294] on span "REA TT" at bounding box center [149, 294] width 18 height 8
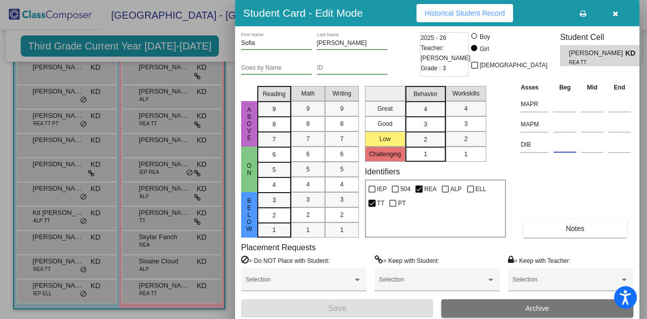
click at [554, 148] on input at bounding box center [565, 144] width 23 height 15
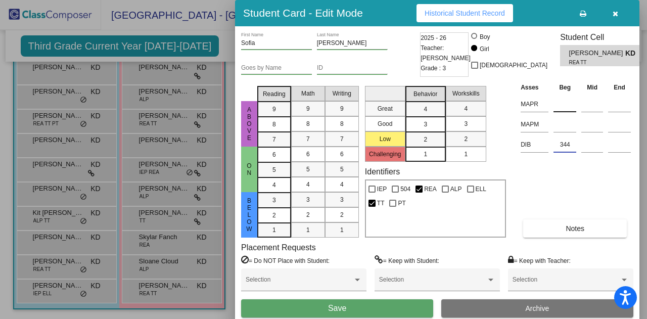
type input "344"
click at [565, 107] on input at bounding box center [565, 104] width 23 height 15
type input "57"
click at [566, 127] on input at bounding box center [565, 124] width 23 height 15
type input "24"
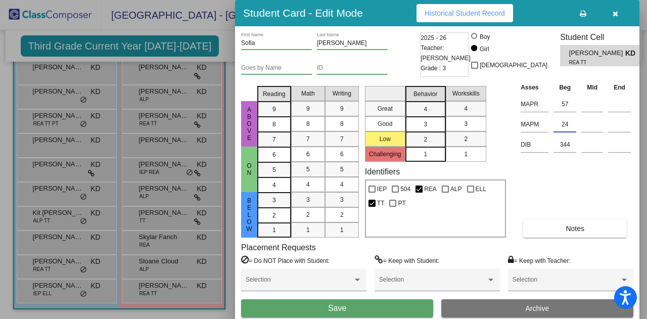
click at [328, 309] on button "Save" at bounding box center [337, 308] width 192 height 18
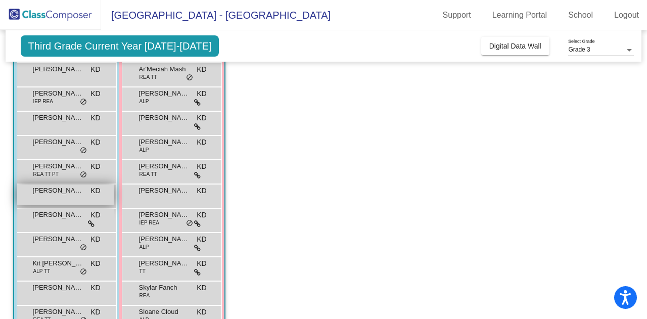
scroll to position [73, 0]
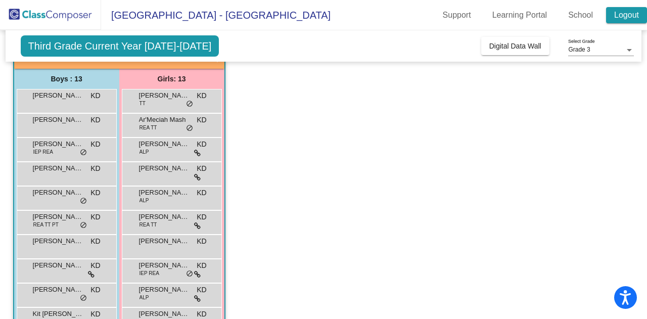
click at [633, 11] on link "Logout" at bounding box center [626, 15] width 41 height 16
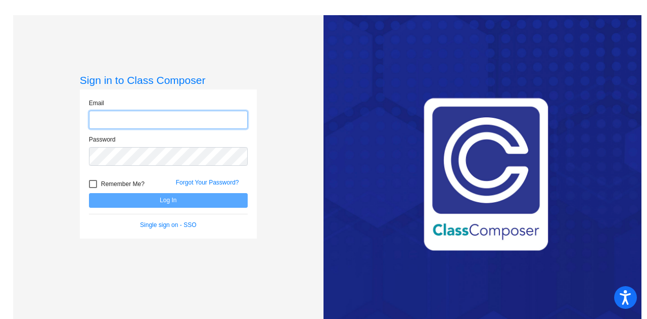
type input "[PERSON_NAME][EMAIL_ADDRESS][PERSON_NAME][DOMAIN_NAME]"
